Goal: Information Seeking & Learning: Learn about a topic

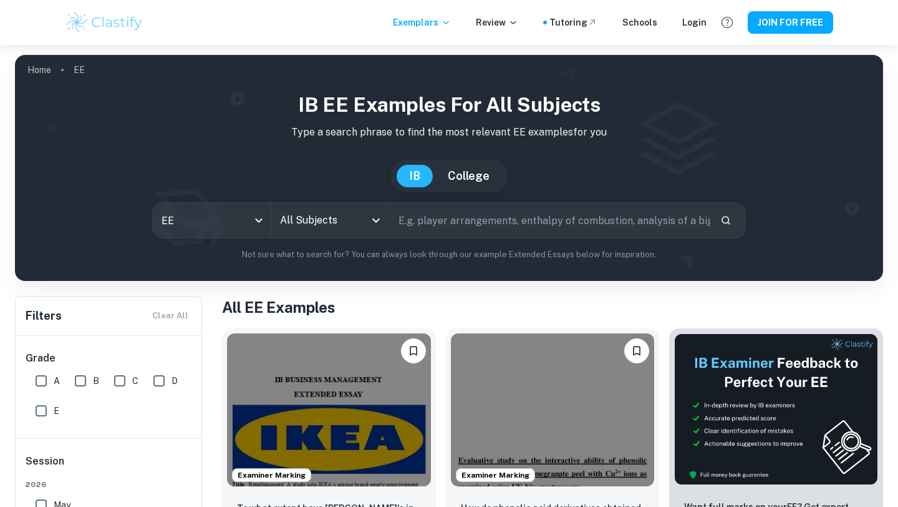
scroll to position [210, 0]
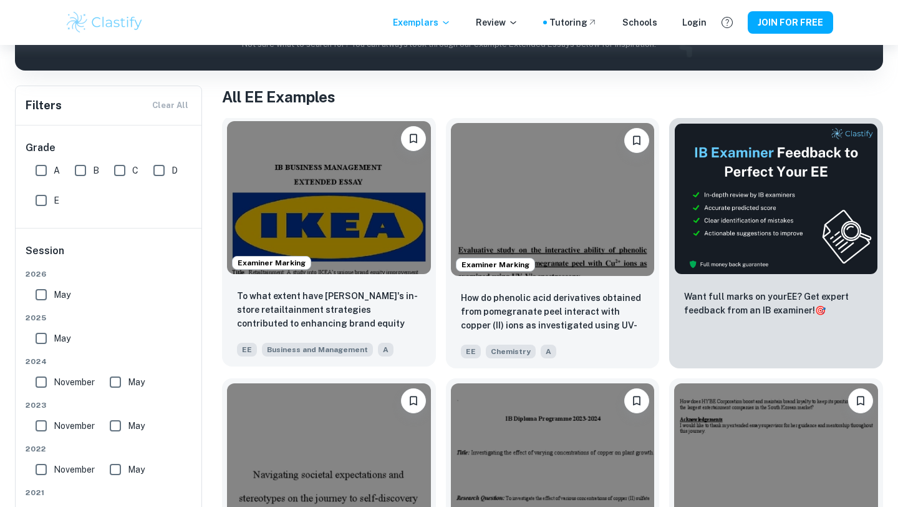
click at [320, 203] on img at bounding box center [329, 197] width 204 height 153
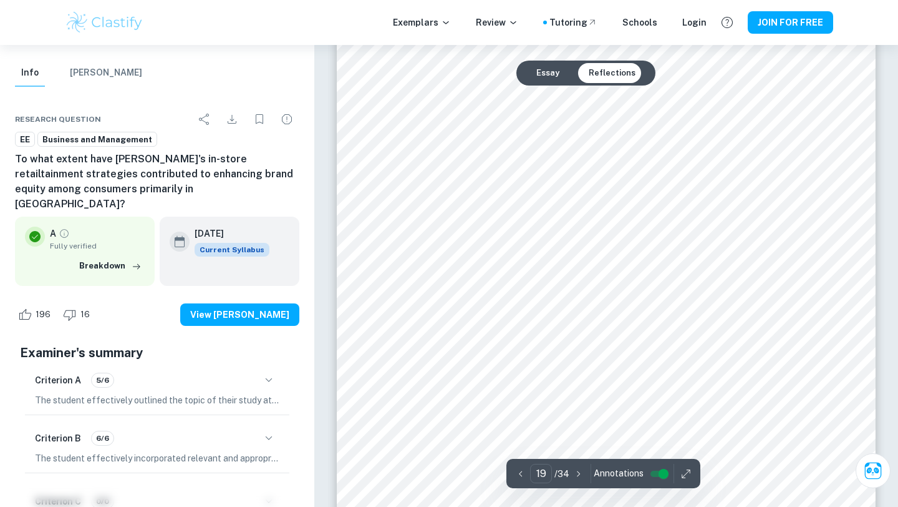
scroll to position [14479, 0]
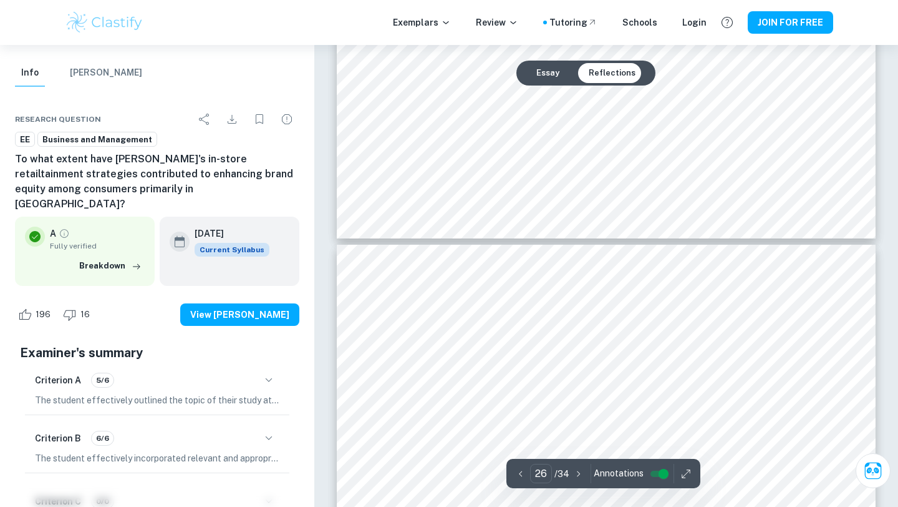
type input "25"
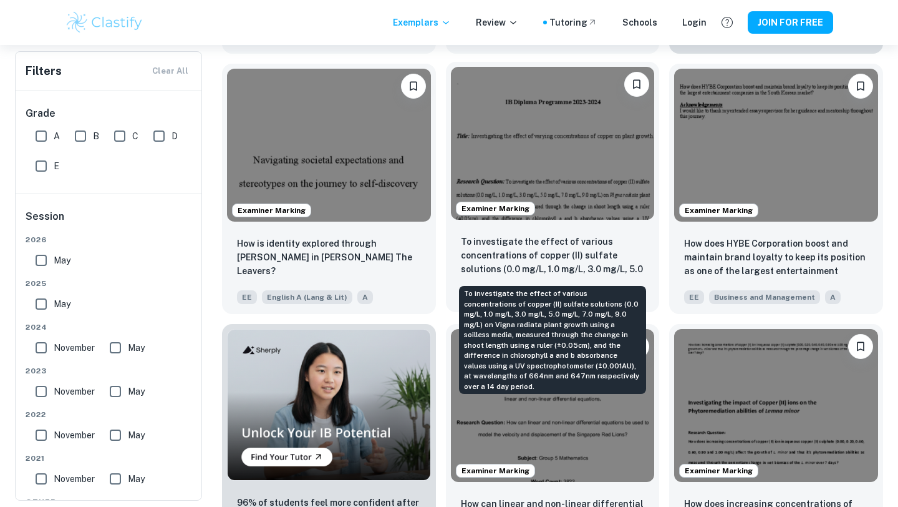
scroll to position [525, 0]
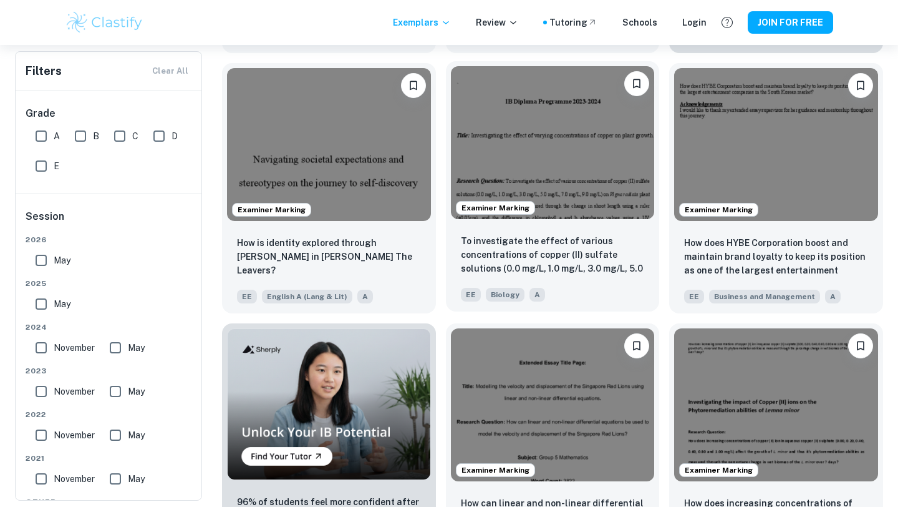
click at [557, 136] on img at bounding box center [553, 142] width 204 height 153
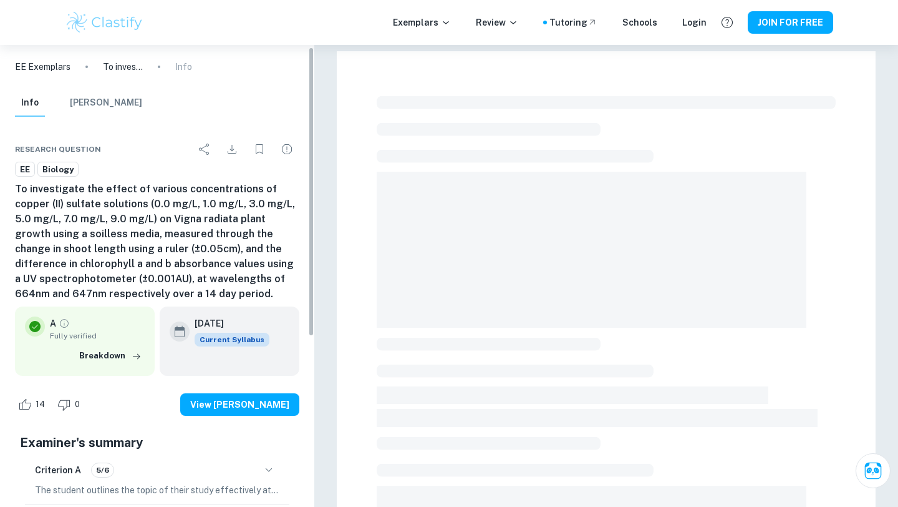
scroll to position [5, 0]
